Goal: Task Accomplishment & Management: Manage account settings

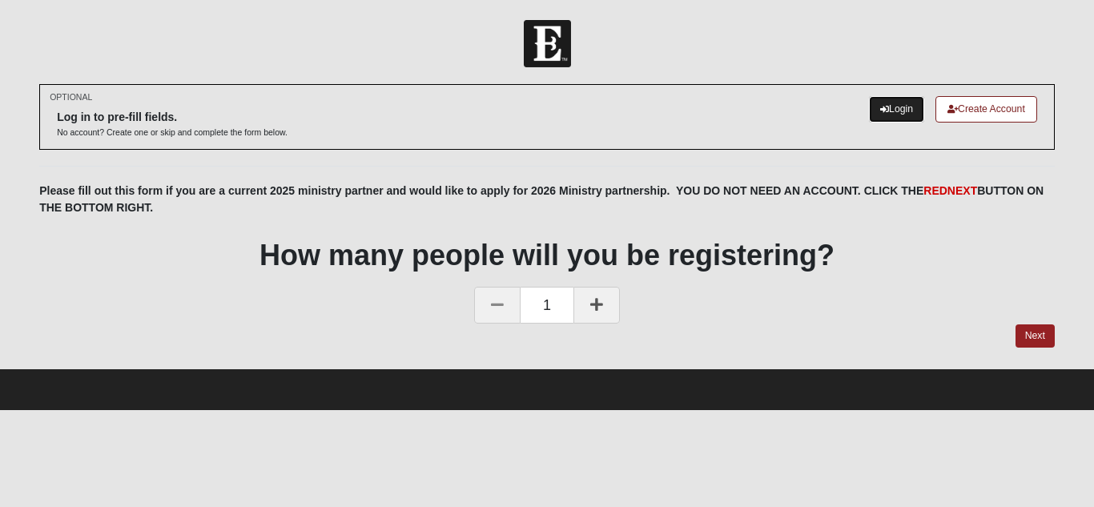
click at [889, 107] on link "Login" at bounding box center [896, 109] width 55 height 26
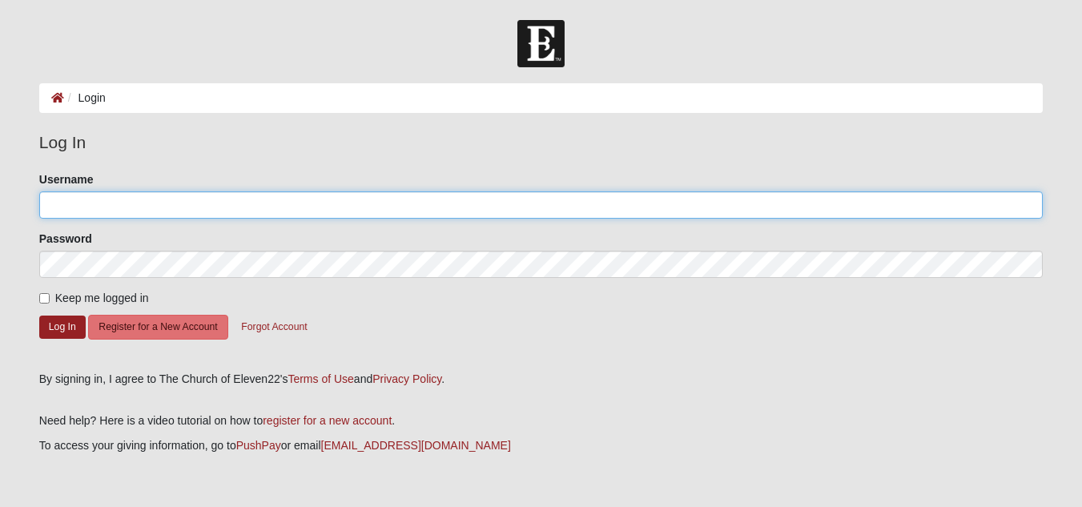
click at [259, 202] on input "Username" at bounding box center [541, 204] width 1004 height 27
type input "[EMAIL_ADDRESS][DOMAIN_NAME]"
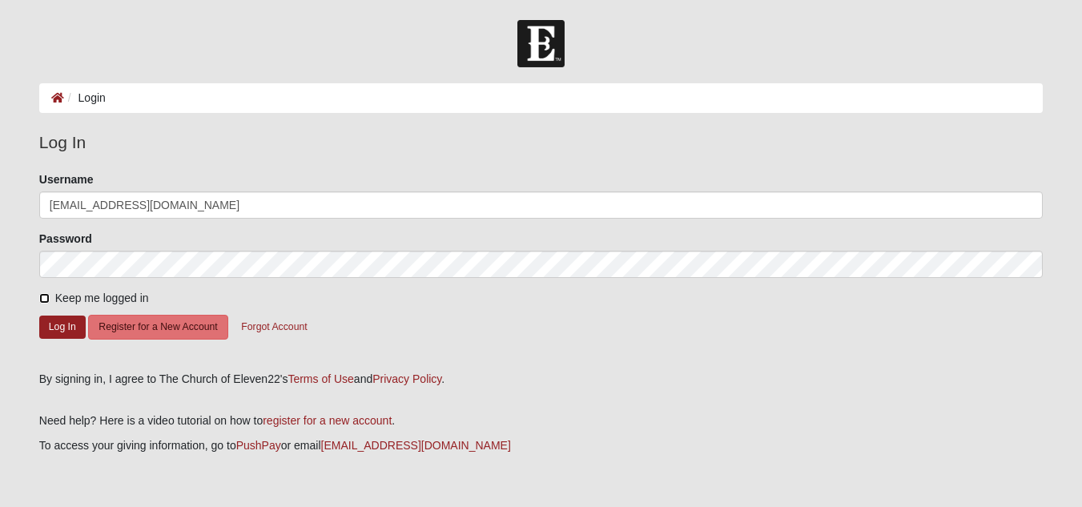
click at [43, 299] on input "Keep me logged in" at bounding box center [44, 298] width 10 height 10
checkbox input "true"
click at [264, 324] on button "Forgot Account" at bounding box center [274, 327] width 87 height 25
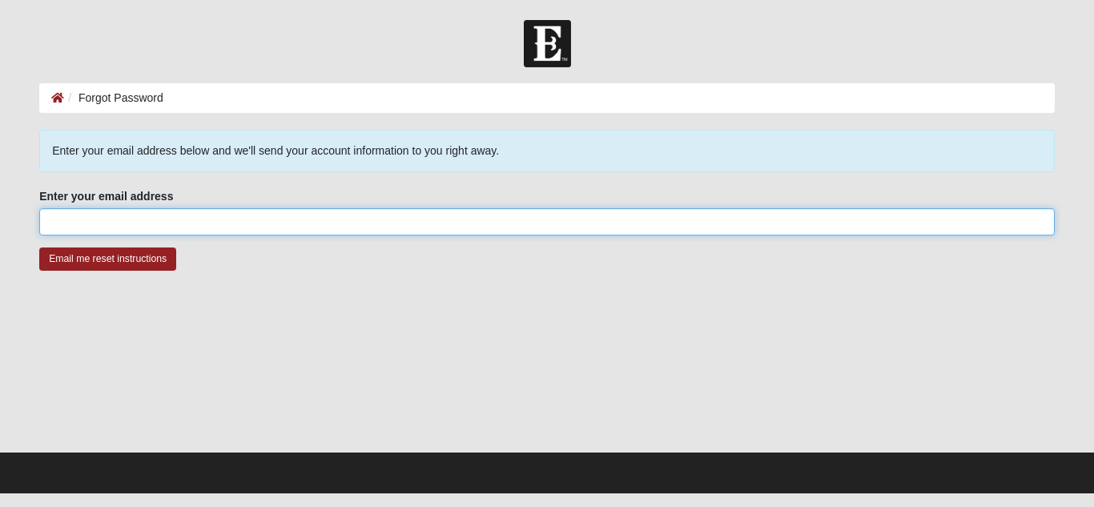
click at [123, 220] on input "Enter your email address" at bounding box center [547, 221] width 1016 height 27
type input "LAnderson@beachesdialaride.org"
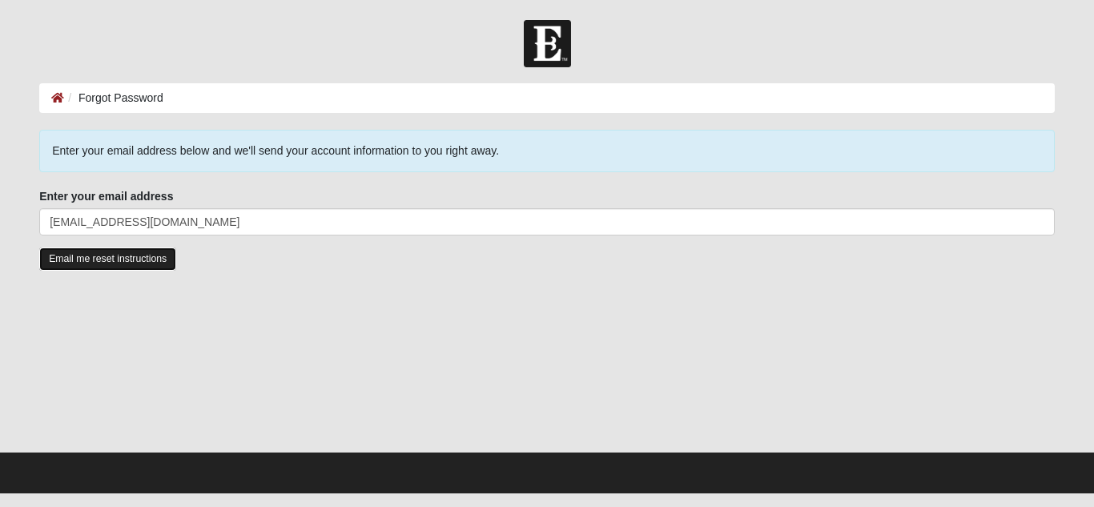
click at [148, 265] on input "Email me reset instructions" at bounding box center [107, 259] width 137 height 23
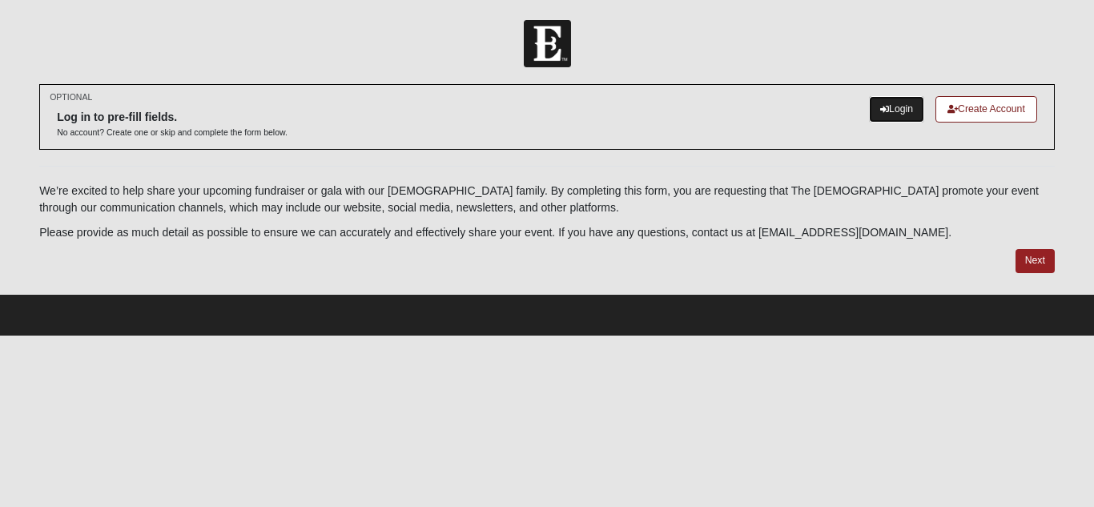
click at [885, 107] on link "Login" at bounding box center [896, 109] width 55 height 26
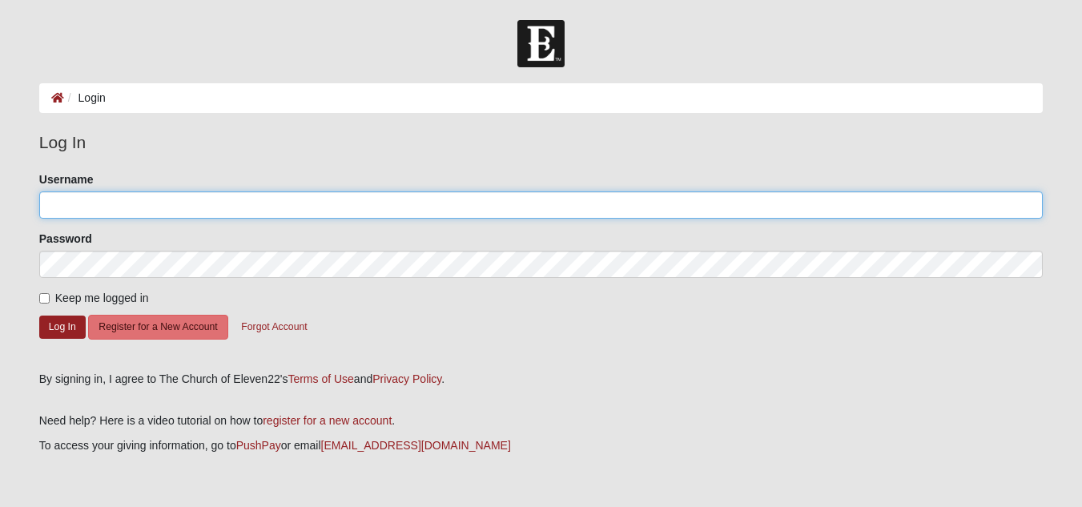
click at [255, 208] on input "Username" at bounding box center [541, 204] width 1004 height 27
